Goal: Task Accomplishment & Management: Manage account settings

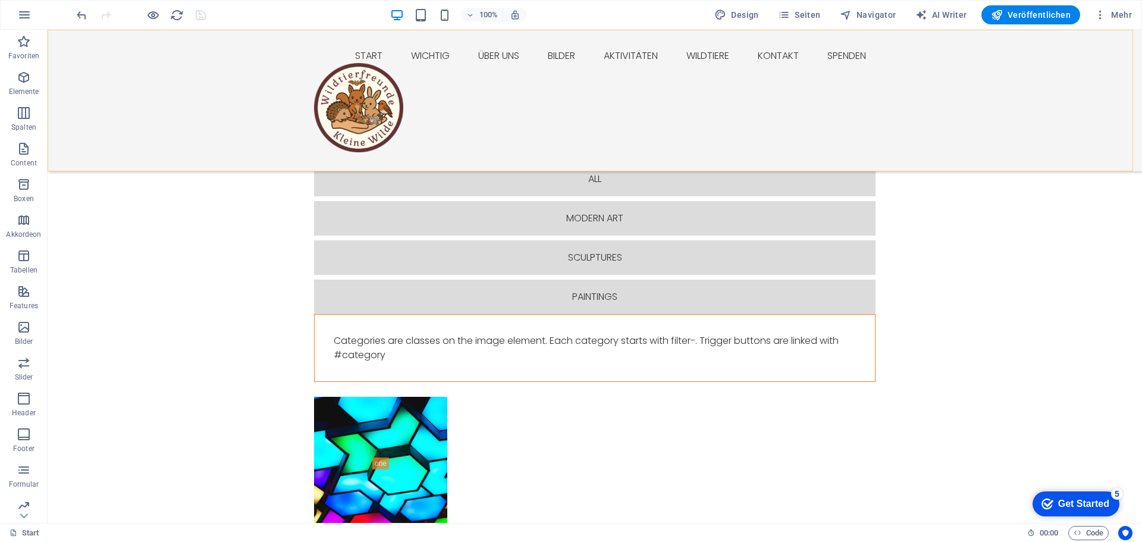
click at [645, 127] on div "Start Wichtig Über uns Bilder Aktivitäten Wildtiere Kontakt Spenden" at bounding box center [595, 101] width 1094 height 142
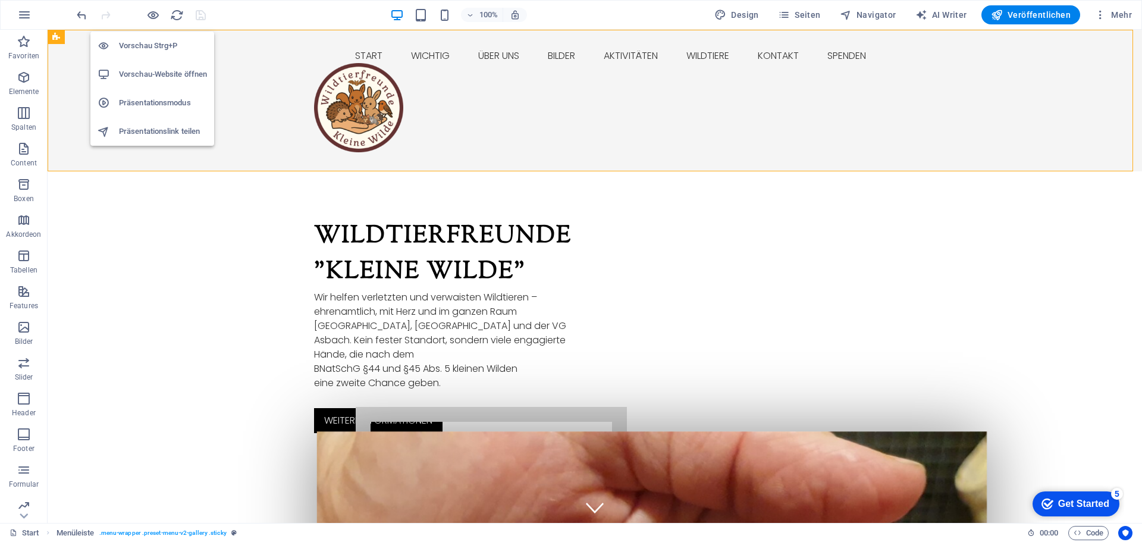
click at [156, 73] on h6 "Vorschau-Website öffnen" at bounding box center [163, 74] width 88 height 14
click at [111, 36] on icon at bounding box center [112, 37] width 7 height 12
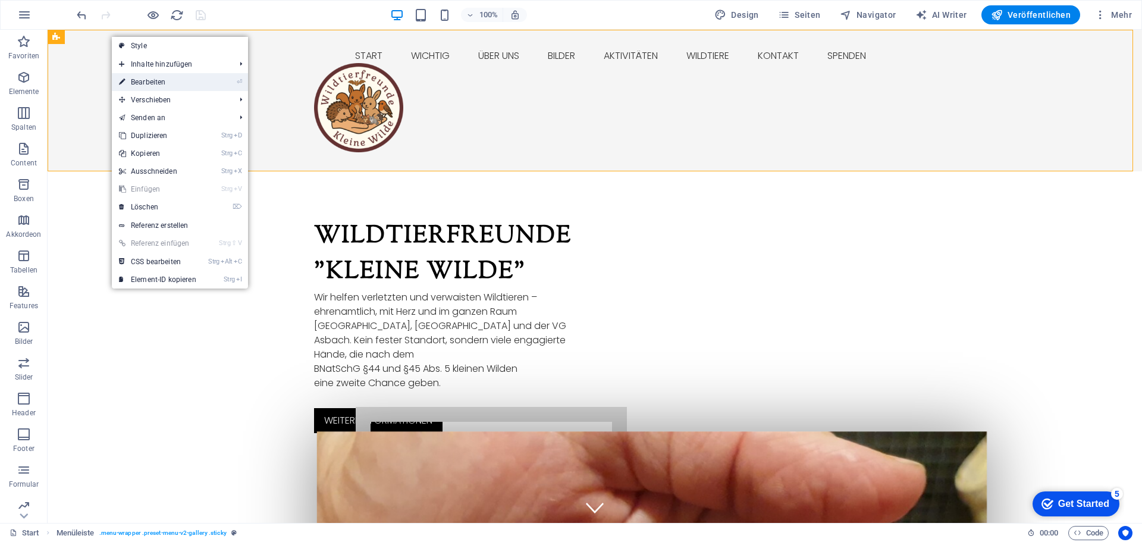
click at [161, 84] on link "⏎ Bearbeiten" at bounding box center [158, 82] width 92 height 18
select select "header"
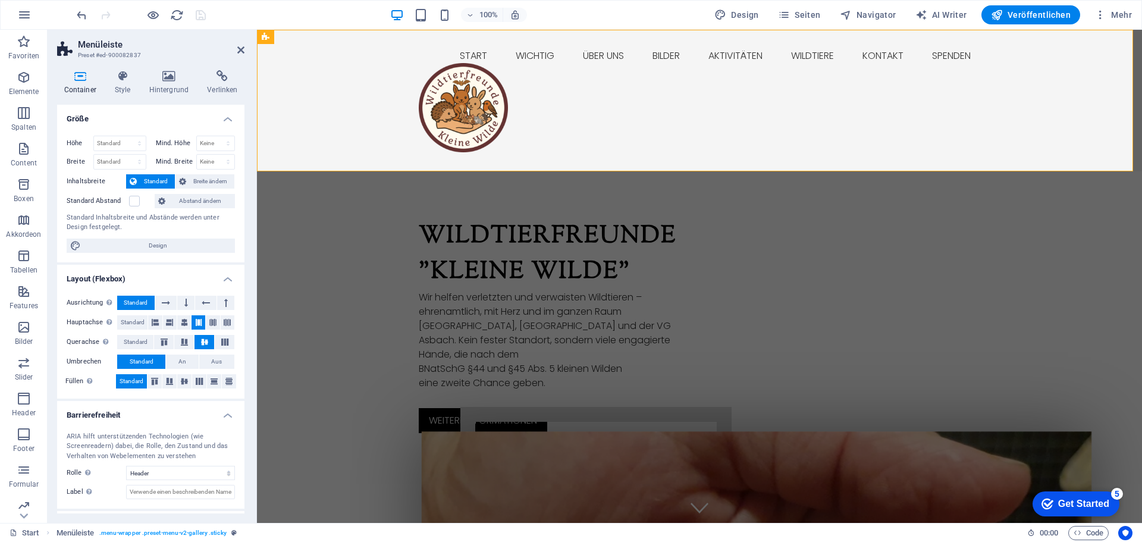
scroll to position [52, 0]
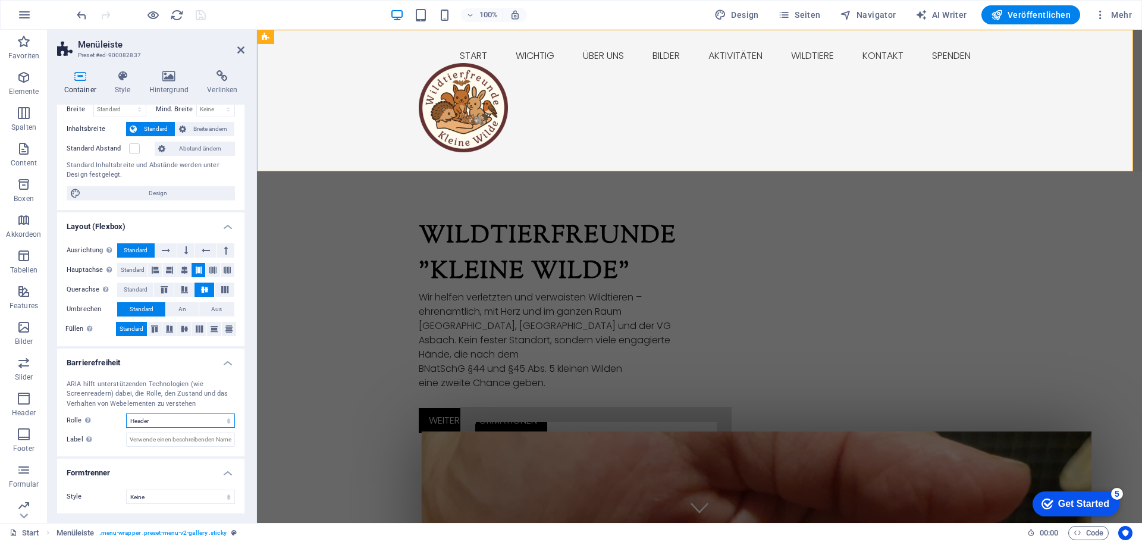
click at [162, 421] on select "Keine Alert Article Banner Comment Complementary Dialog Footer Header Marquee P…" at bounding box center [180, 420] width 109 height 14
click at [224, 272] on icon at bounding box center [227, 270] width 7 height 14
click at [196, 272] on icon at bounding box center [198, 270] width 7 height 14
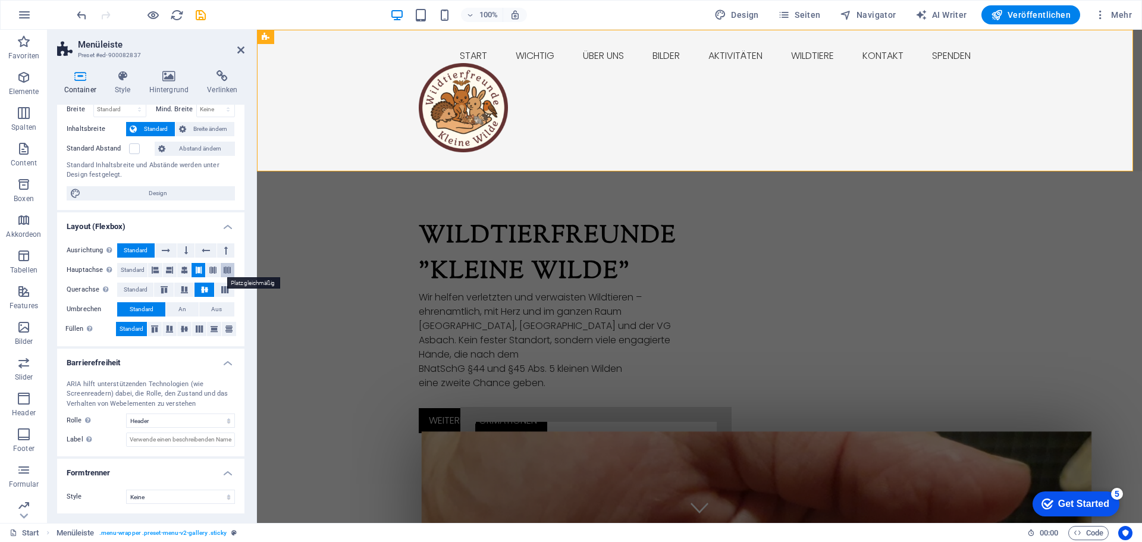
click at [227, 271] on icon at bounding box center [227, 270] width 7 height 14
click at [209, 271] on icon at bounding box center [212, 270] width 7 height 14
click at [153, 269] on icon at bounding box center [155, 270] width 7 height 14
click at [169, 269] on icon at bounding box center [169, 270] width 7 height 14
click at [185, 271] on icon at bounding box center [184, 270] width 7 height 14
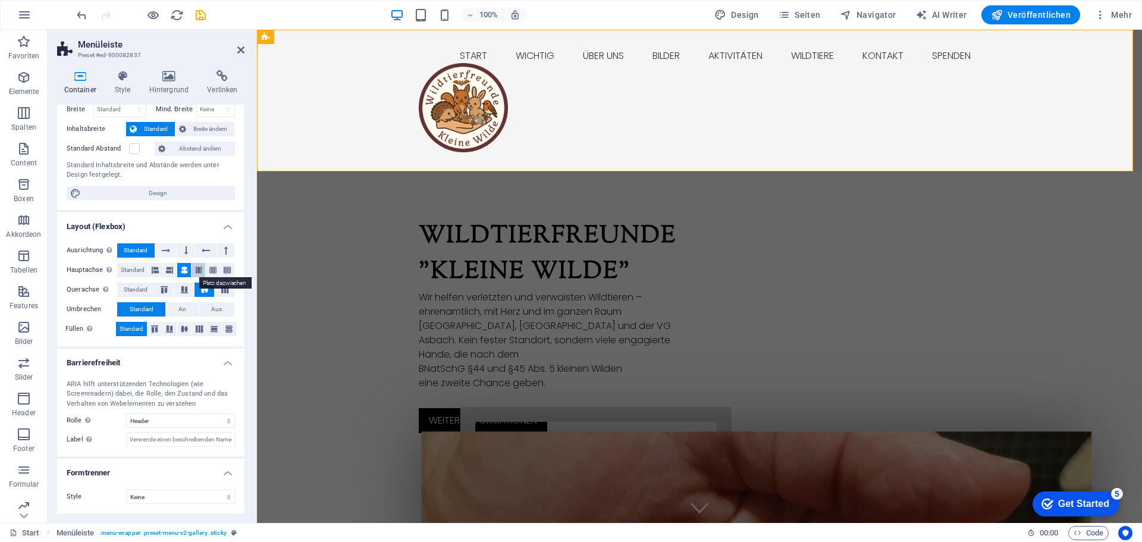
click at [196, 269] on icon at bounding box center [198, 270] width 7 height 14
click at [71, 109] on label "Breite" at bounding box center [80, 109] width 27 height 7
click at [173, 108] on label "Mind. Breite" at bounding box center [176, 109] width 40 height 7
click at [162, 289] on icon at bounding box center [164, 289] width 14 height 7
click at [184, 289] on icon at bounding box center [184, 289] width 14 height 7
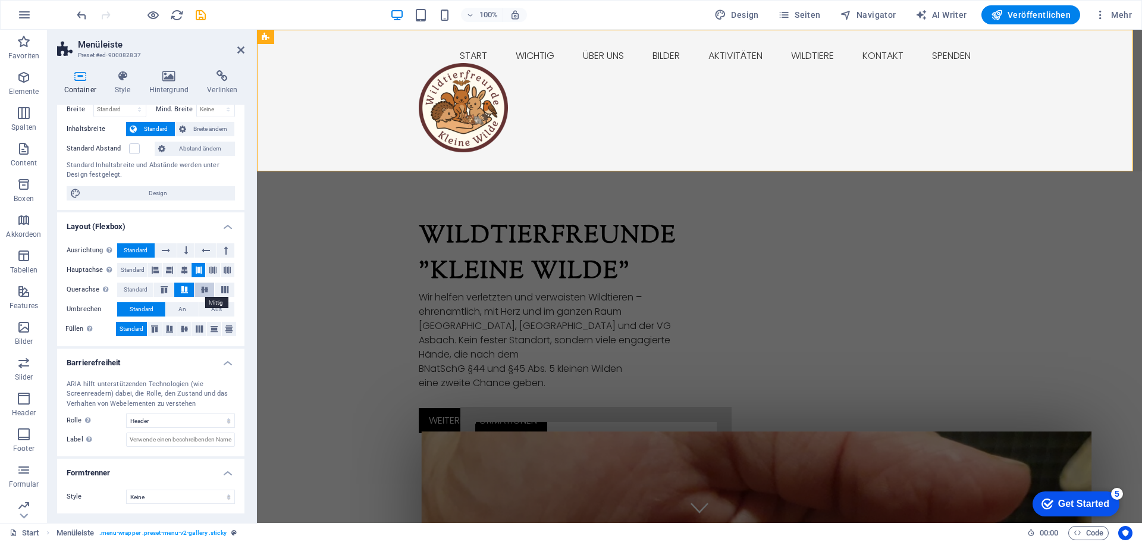
click at [201, 289] on icon at bounding box center [204, 289] width 14 height 7
click at [223, 289] on icon at bounding box center [225, 289] width 14 height 7
click at [204, 288] on icon at bounding box center [204, 289] width 14 height 7
click at [154, 269] on icon at bounding box center [155, 270] width 7 height 14
click at [183, 269] on icon at bounding box center [184, 270] width 7 height 14
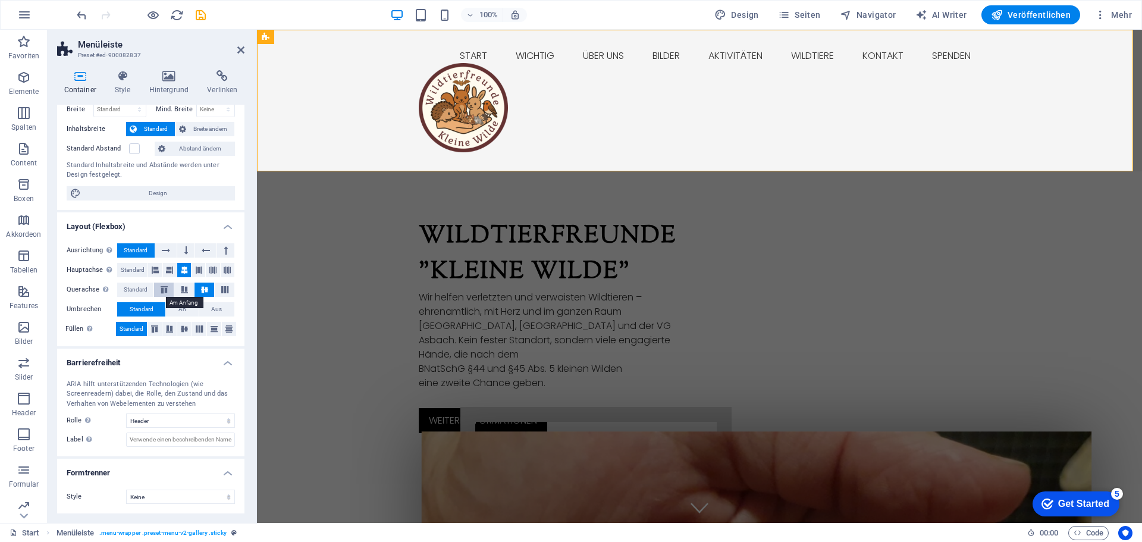
click at [163, 290] on icon at bounding box center [164, 289] width 14 height 7
click at [184, 290] on icon at bounding box center [184, 289] width 14 height 7
click at [197, 290] on icon at bounding box center [204, 289] width 14 height 7
click at [223, 290] on icon at bounding box center [225, 289] width 14 height 7
click at [197, 272] on icon at bounding box center [198, 270] width 7 height 14
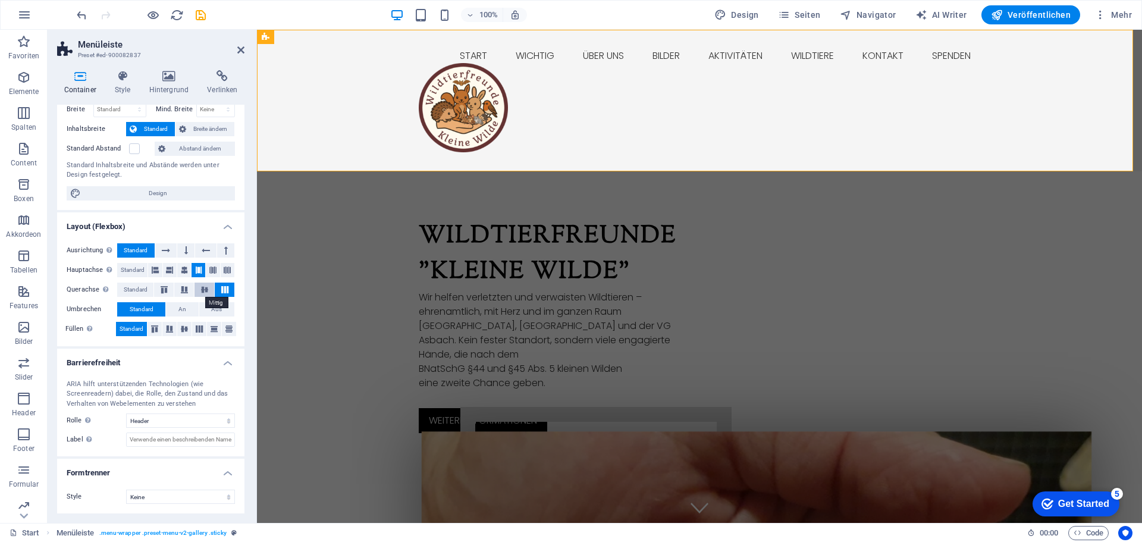
click at [203, 287] on icon at bounding box center [204, 289] width 14 height 7
click at [180, 305] on span "An" at bounding box center [182, 309] width 8 height 14
click at [216, 309] on span "Aus" at bounding box center [216, 309] width 11 height 14
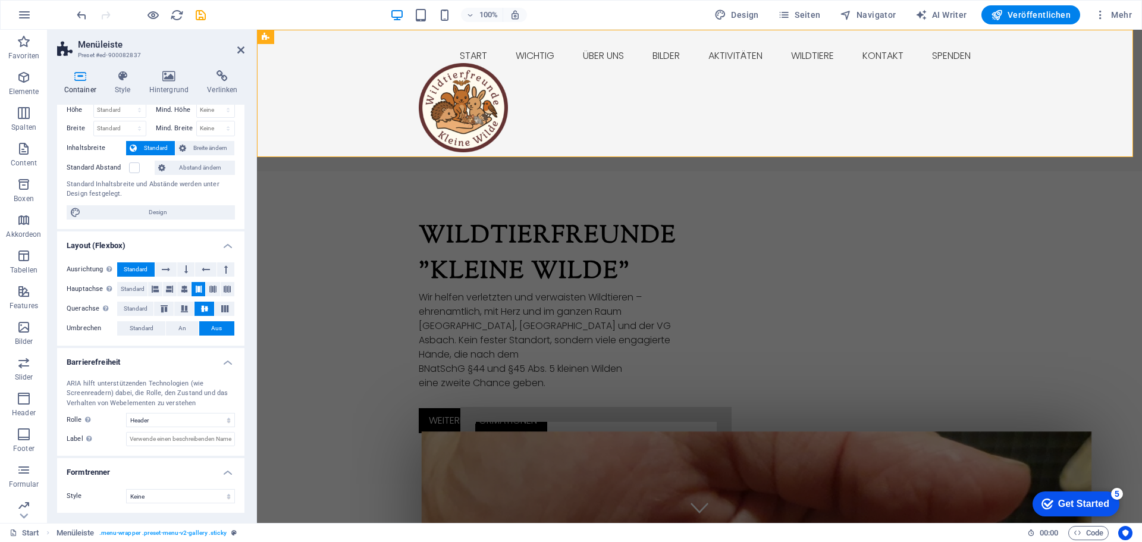
scroll to position [33, 0]
click at [139, 328] on span "Standard" at bounding box center [142, 328] width 24 height 14
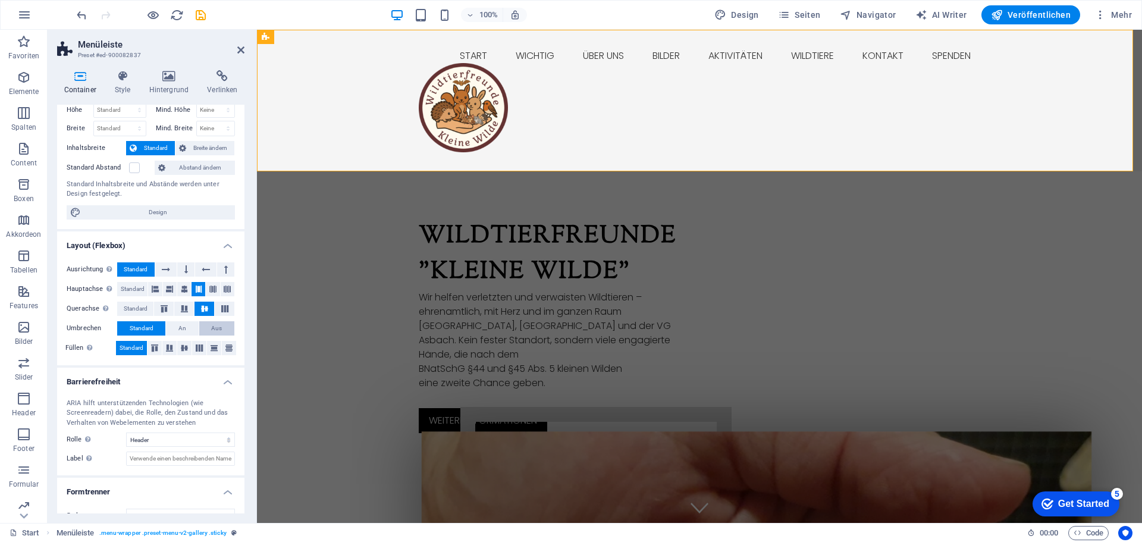
click at [217, 328] on span "Aus" at bounding box center [216, 328] width 11 height 14
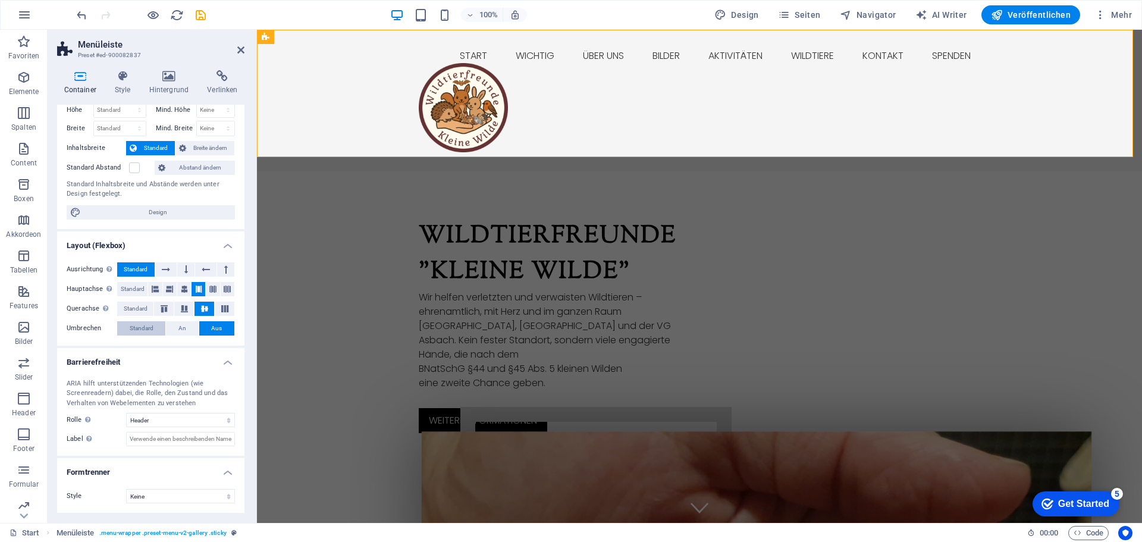
click at [138, 329] on span "Standard" at bounding box center [142, 328] width 24 height 14
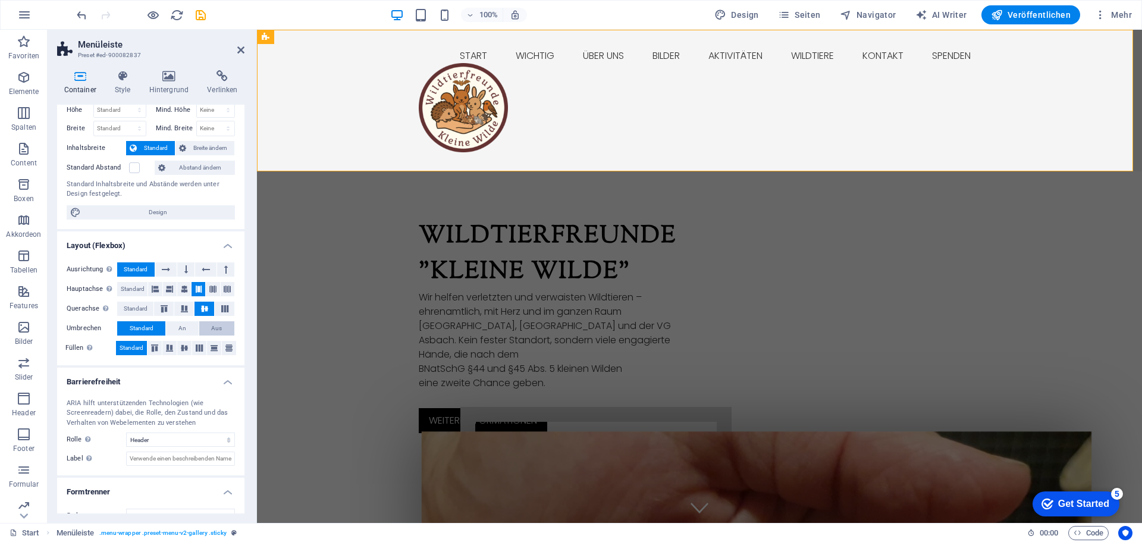
click at [212, 328] on span "Aus" at bounding box center [216, 328] width 11 height 14
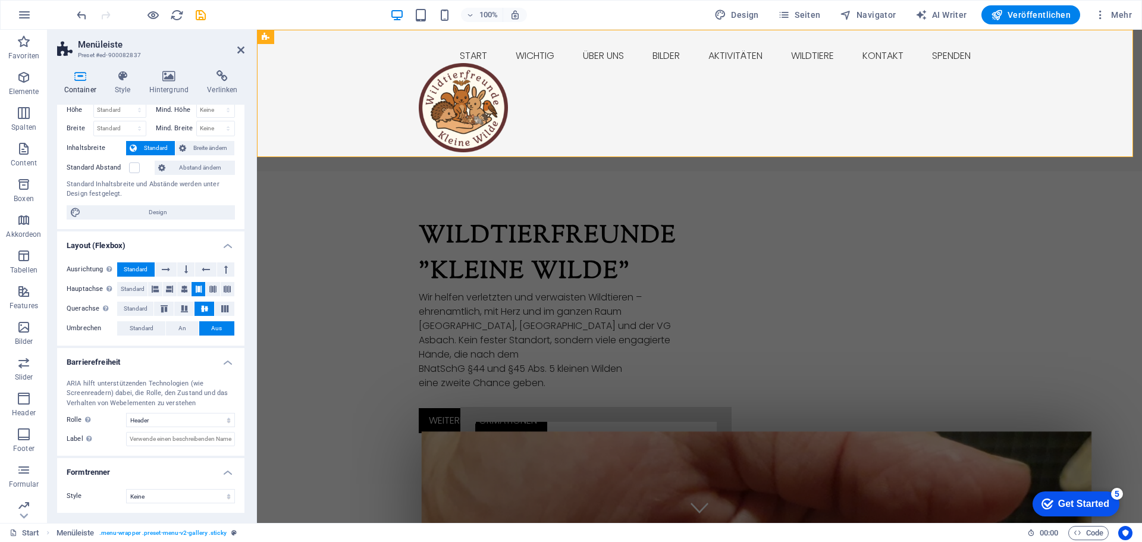
click at [185, 343] on div "Ausrichtung Bestimmt, in welche Richtung das Spaltenverhalten Auswirkungen habe…" at bounding box center [150, 299] width 187 height 93
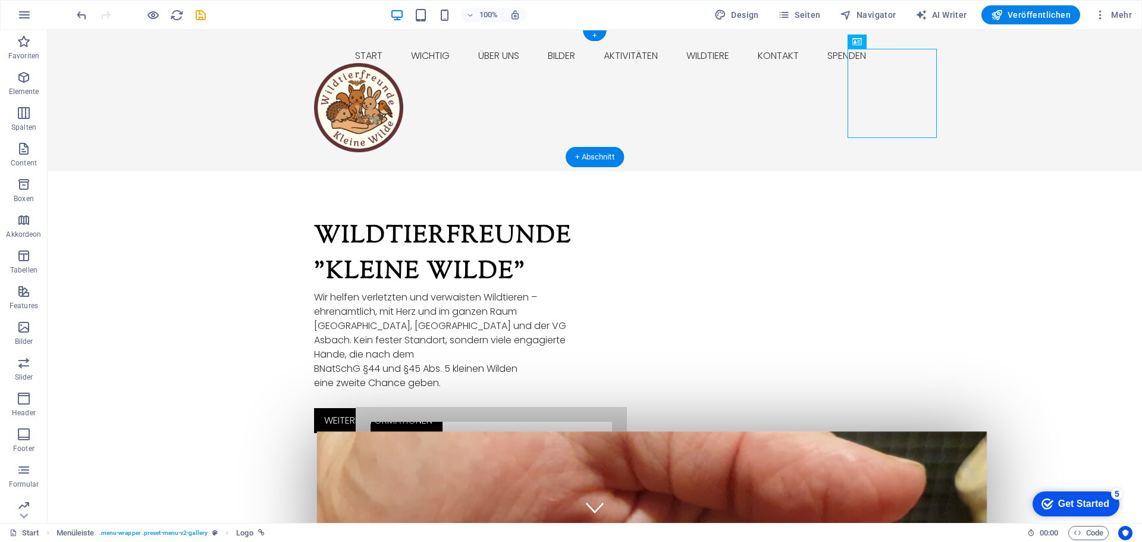
drag, startPoint x: 1009, startPoint y: 71, endPoint x: 278, endPoint y: 86, distance: 730.5
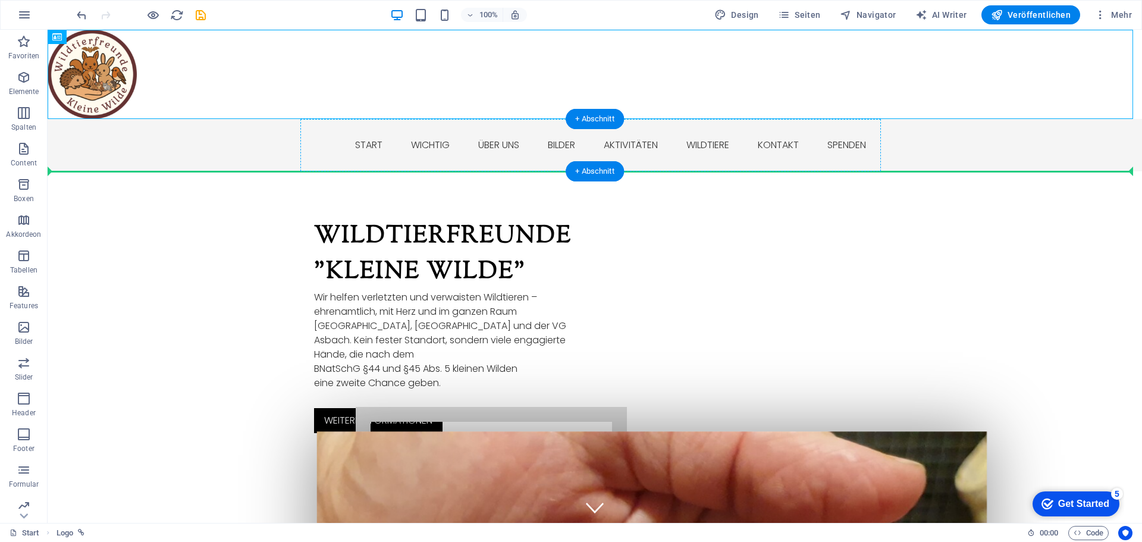
drag, startPoint x: 104, startPoint y: 68, endPoint x: 827, endPoint y: 147, distance: 727.4
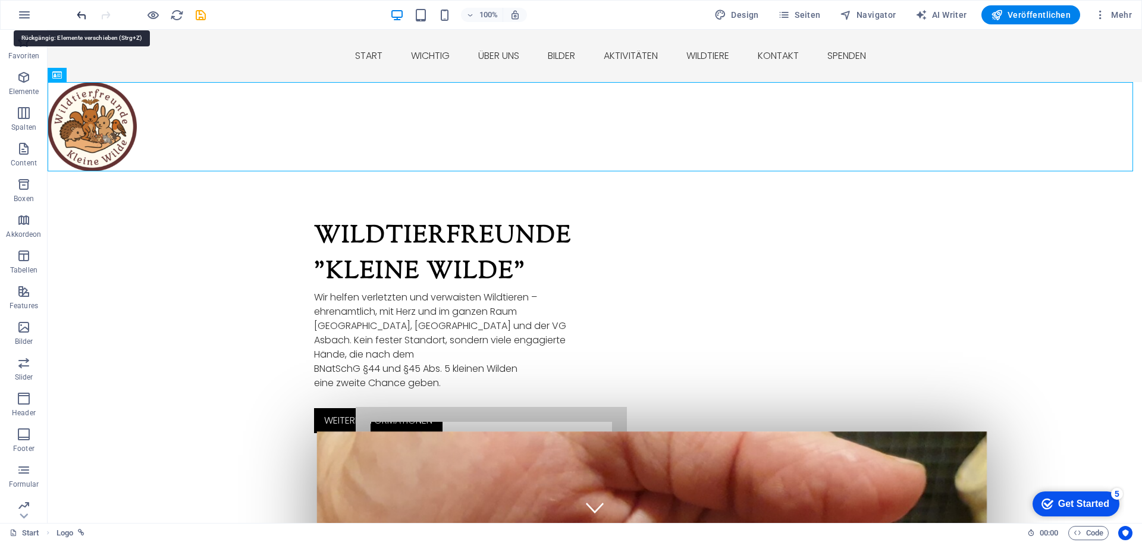
click at [79, 13] on icon "undo" at bounding box center [82, 15] width 14 height 14
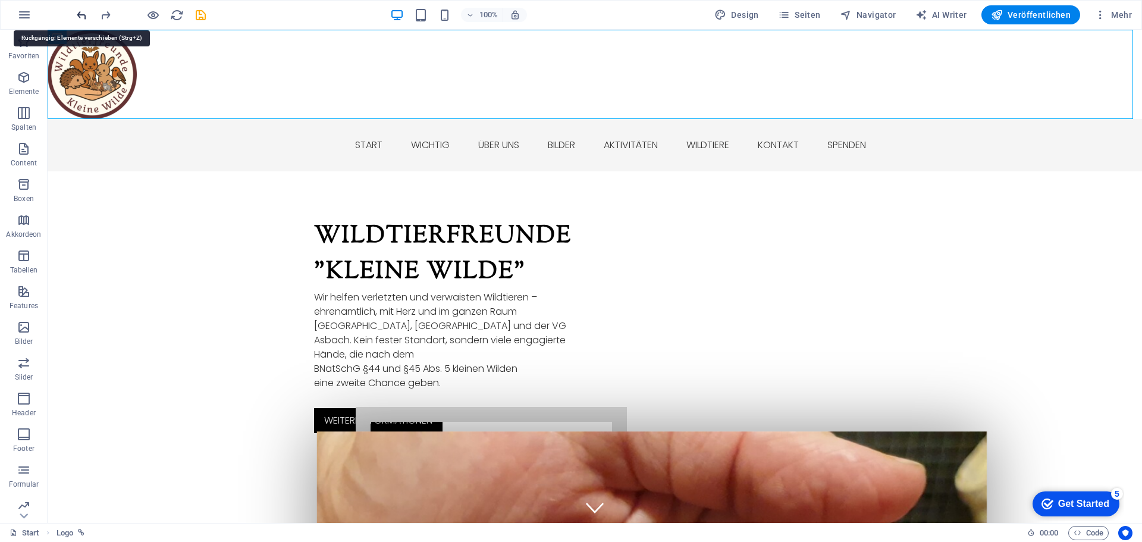
click at [79, 15] on icon "undo" at bounding box center [82, 15] width 14 height 14
